Goal: Task Accomplishment & Management: Manage account settings

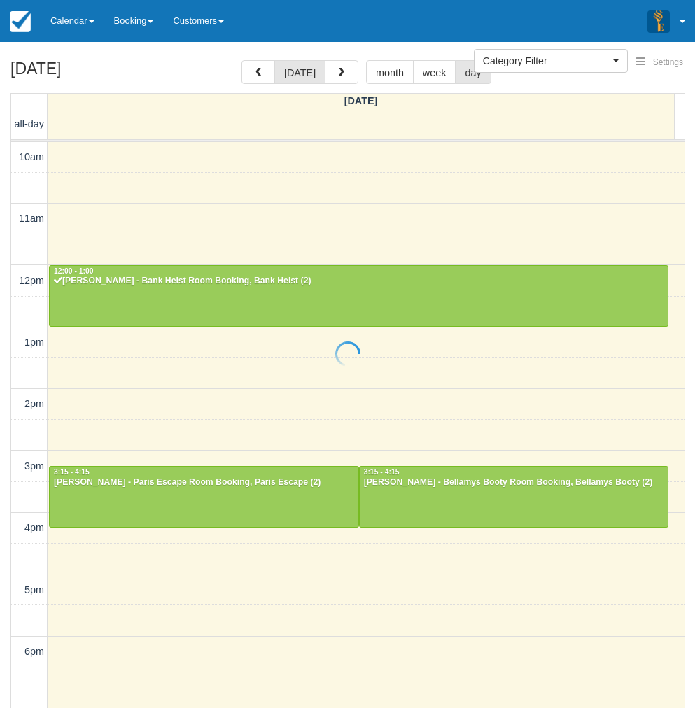
select select
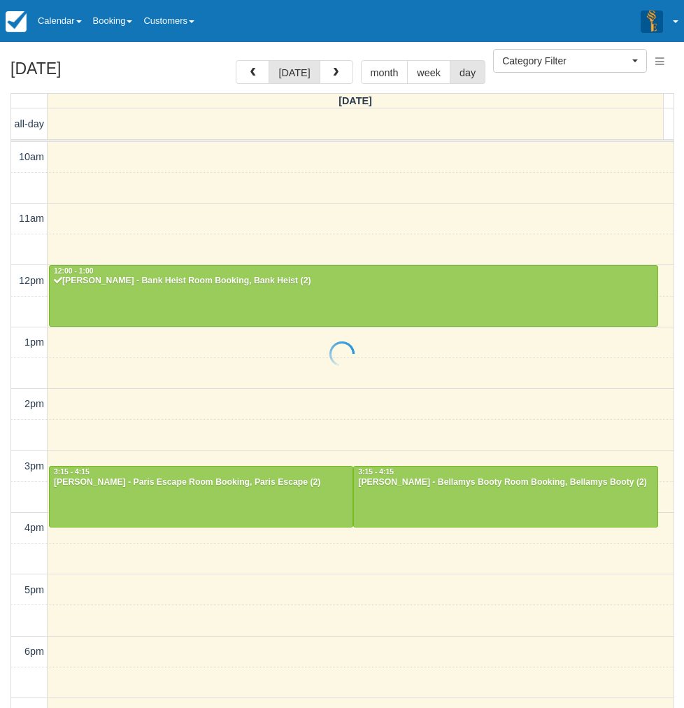
scroll to position [204, 0]
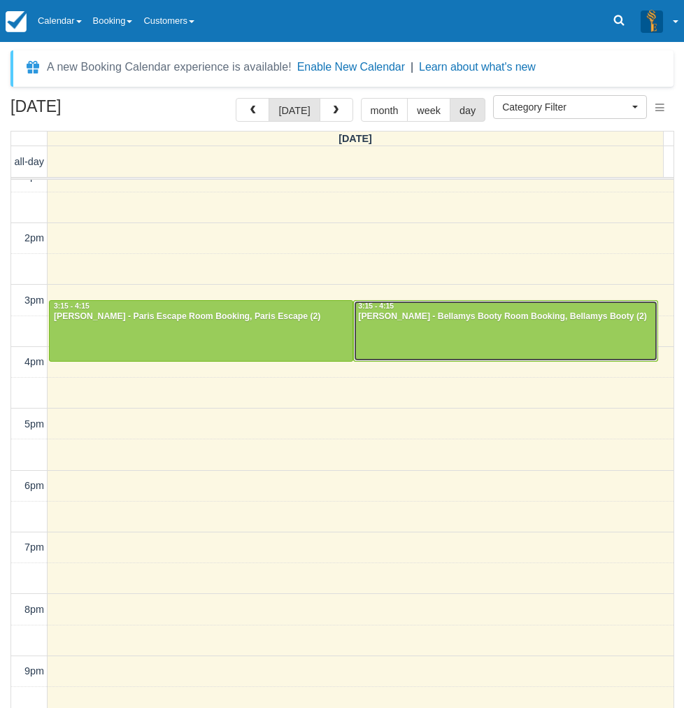
click at [415, 327] on div at bounding box center [505, 331] width 303 height 60
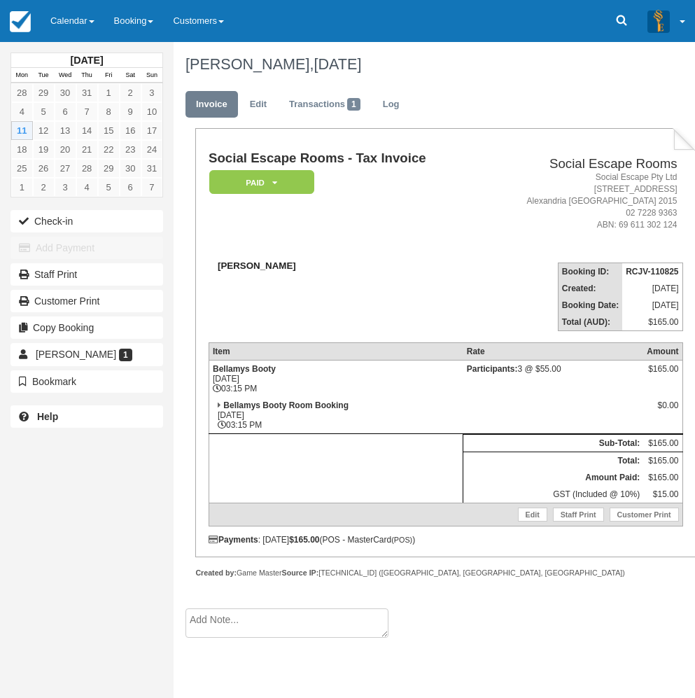
click at [230, 263] on strong "[PERSON_NAME]" at bounding box center [257, 265] width 78 height 10
copy strong "[PERSON_NAME]"
click at [87, 227] on button "Check-in" at bounding box center [86, 221] width 153 height 22
